Goal: Find specific page/section: Find specific page/section

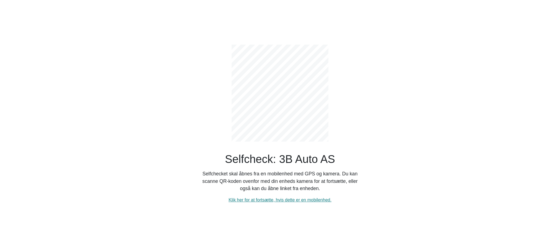
drag, startPoint x: 452, startPoint y: 57, endPoint x: 544, endPoint y: 59, distance: 91.9
click at [452, 57] on div "Selfcheck: 3B Auto AS Selfchecket skal åbnes fra en mobilenhed med GPS og kamer…" at bounding box center [279, 124] width 365 height 248
click at [111, 2] on div "Selfcheck: 3B Auto AS Selfchecket skal åbnes fra en mobilenhed med GPS og kamer…" at bounding box center [279, 124] width 365 height 248
click at [81, 6] on main "Selfcheck: 3B Auto AS Selfchecket skal åbnes fra en mobilenhed med GPS og kamer…" at bounding box center [280, 124] width 560 height 248
